Goal: Information Seeking & Learning: Learn about a topic

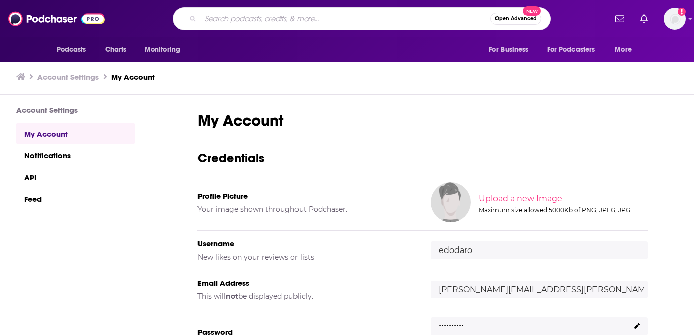
click at [230, 16] on input "Search podcasts, credits, & more..." at bounding box center [346, 19] width 290 height 16
type input "here to make friends"
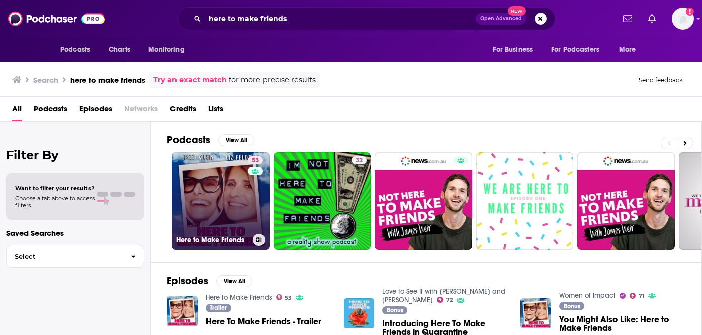
click at [230, 224] on link "53 Here to Make Friends" at bounding box center [220, 200] width 97 height 97
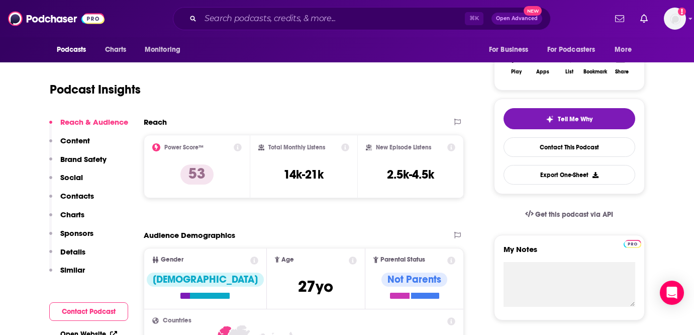
scroll to position [192, 0]
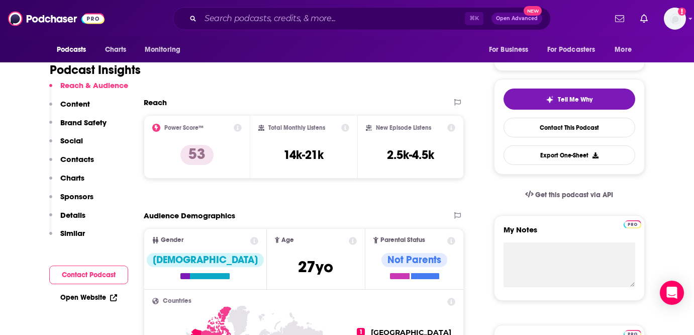
click at [83, 160] on p "Contacts" at bounding box center [77, 159] width 34 height 10
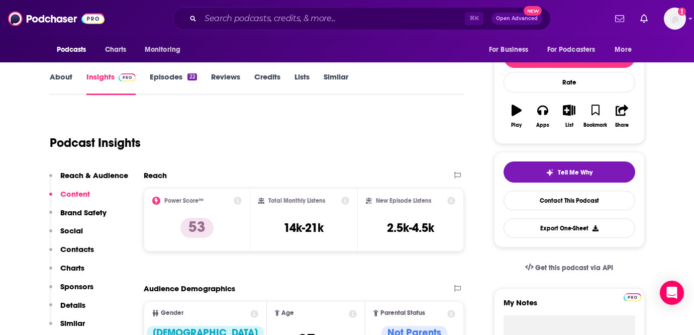
scroll to position [0, 0]
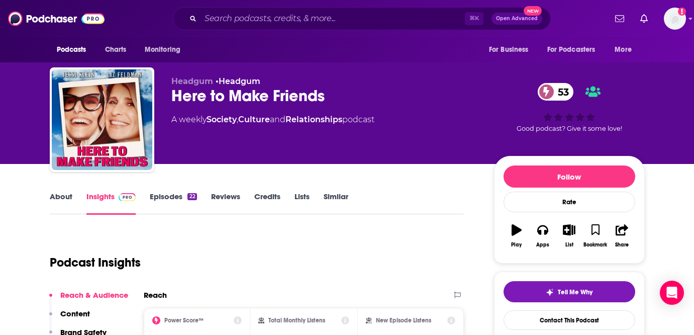
click at [175, 199] on link "Episodes 22" at bounding box center [173, 202] width 47 height 23
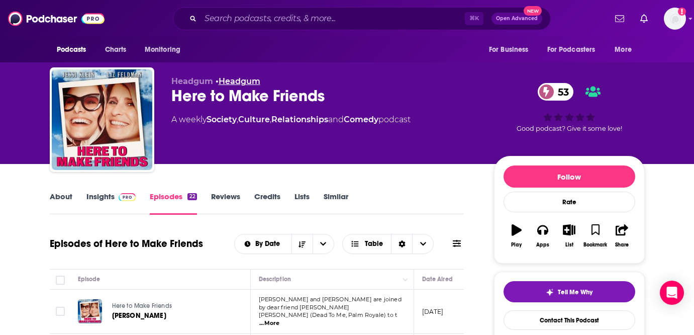
click at [238, 80] on link "Headgum" at bounding box center [240, 81] width 42 height 10
